Goal: Book appointment/travel/reservation

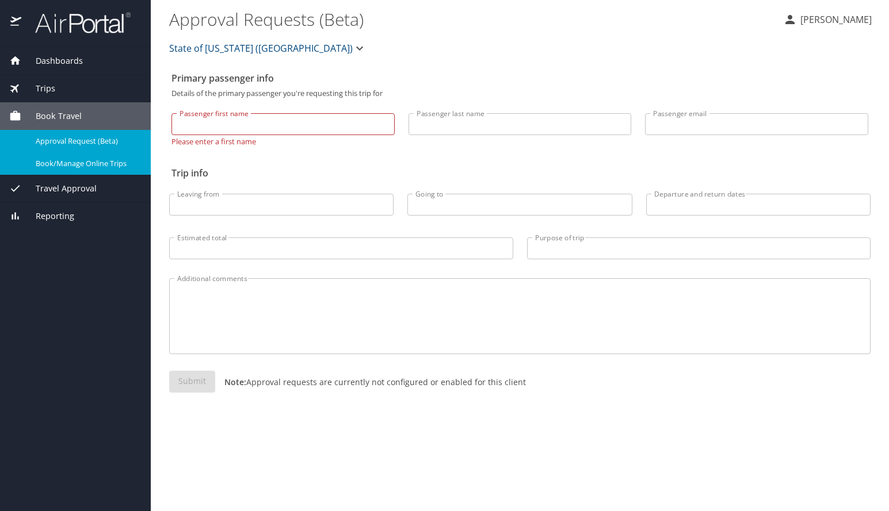
click at [47, 62] on span "Dashboards" at bounding box center [52, 61] width 62 height 13
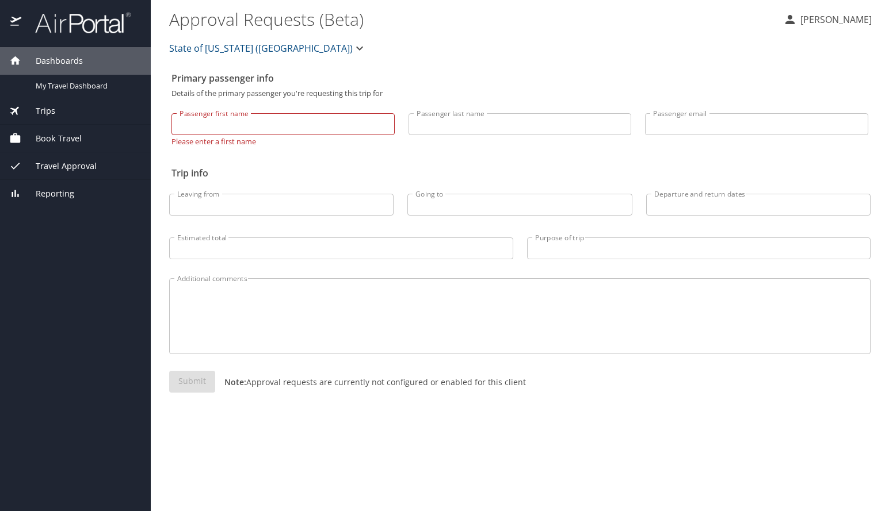
click at [48, 111] on span "Trips" at bounding box center [38, 111] width 34 height 13
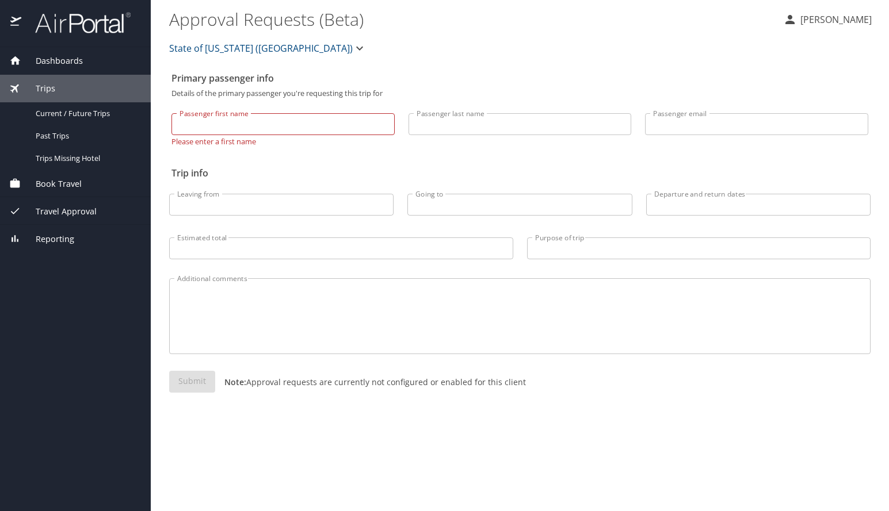
click at [53, 184] on span "Book Travel" at bounding box center [51, 184] width 60 height 13
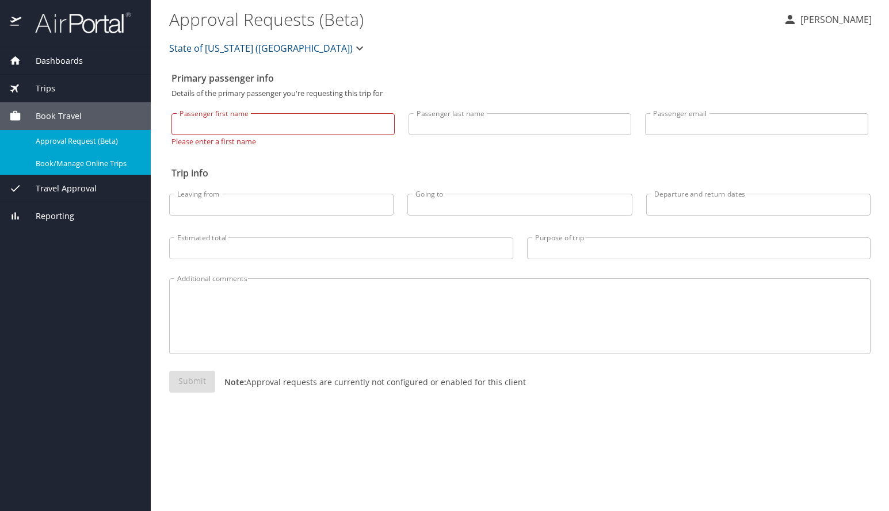
click at [66, 159] on span "Book/Manage Online Trips" at bounding box center [86, 163] width 101 height 11
click at [43, 63] on span "Dashboards" at bounding box center [52, 61] width 62 height 13
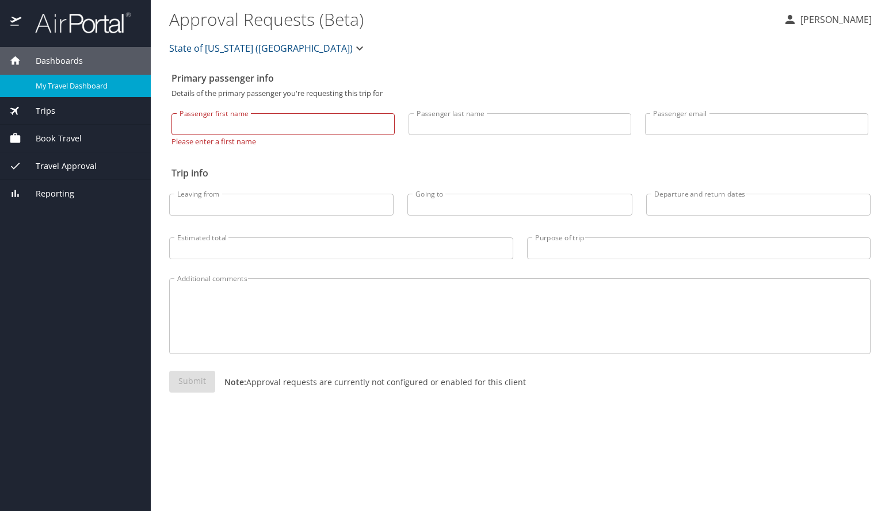
click at [54, 84] on span "My Travel Dashboard" at bounding box center [86, 86] width 101 height 11
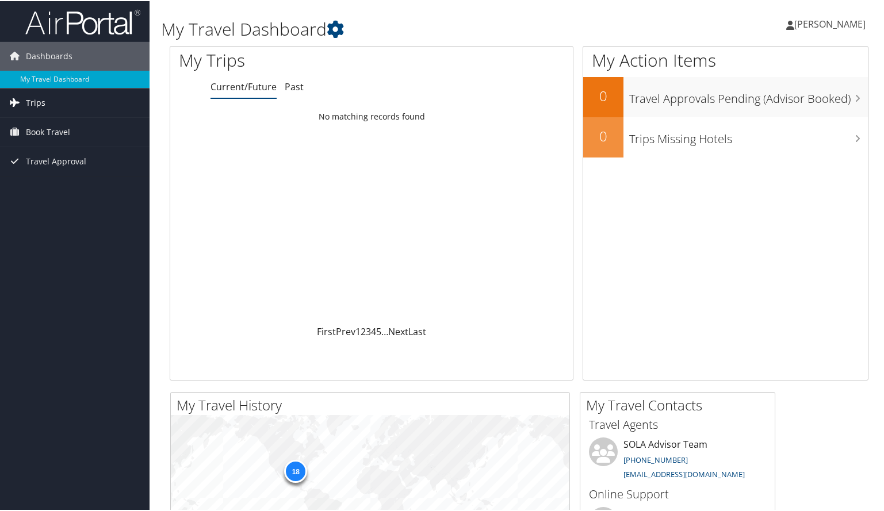
click at [35, 108] on span "Trips" at bounding box center [36, 101] width 20 height 29
click at [35, 181] on span "Book Travel" at bounding box center [48, 183] width 44 height 29
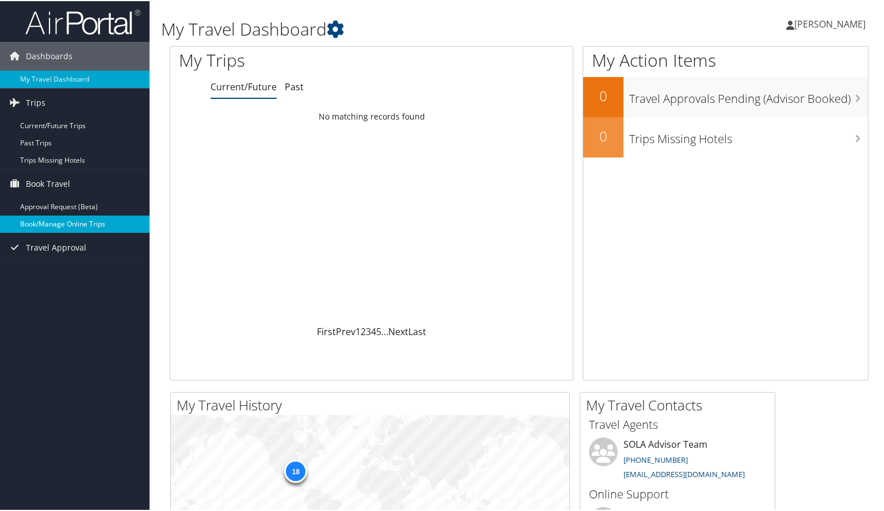
click at [48, 228] on link "Book/Manage Online Trips" at bounding box center [75, 223] width 150 height 17
